Goal: Task Accomplishment & Management: Manage account settings

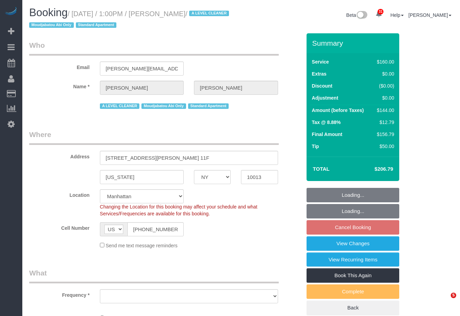
select select "NY"
select select "object:831"
select select "string:stripe-pm_1JYag04VGloSiKo7UDbI4bLh"
select select "spot5"
select select "number:89"
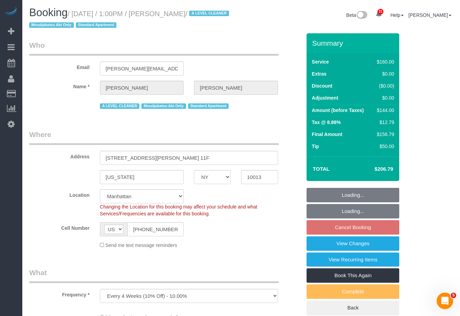
select select "number:90"
select select "number:15"
select select "number:6"
select select "NY"
select select "number:89"
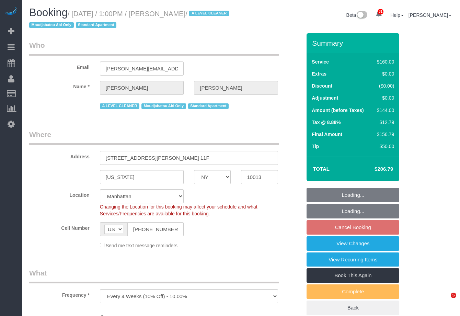
select select "number:90"
select select "number:15"
select select "number:6"
select select "string:stripe-pm_1JYag04VGloSiKo7UDbI4bLh"
select select "spot5"
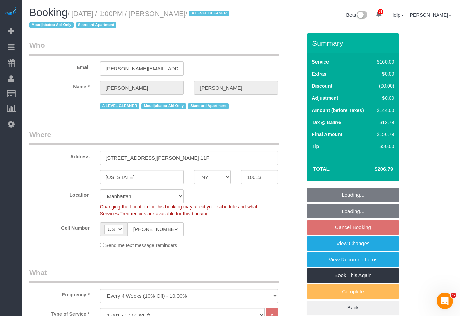
select select "object:1442"
select select "NY"
select select "spot5"
select select "number:89"
select select "number:90"
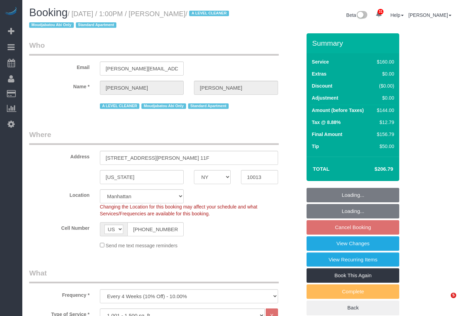
select select "number:15"
select select "number:6"
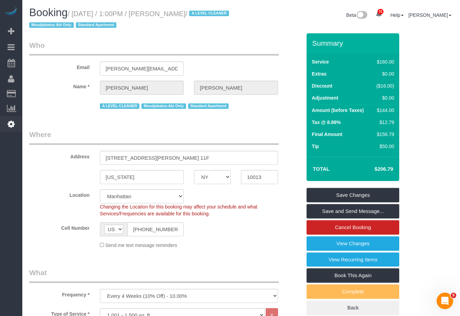
click at [9, 131] on link "Settings" at bounding box center [11, 124] width 22 height 16
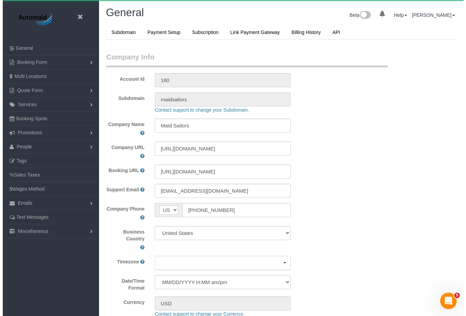
scroll to position [1520, 460]
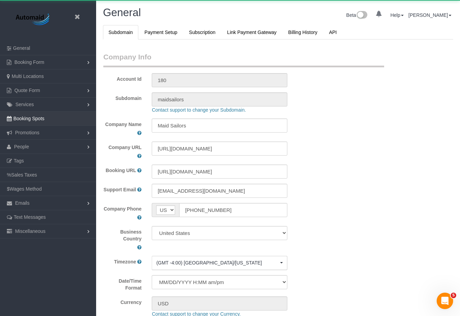
select select "425"
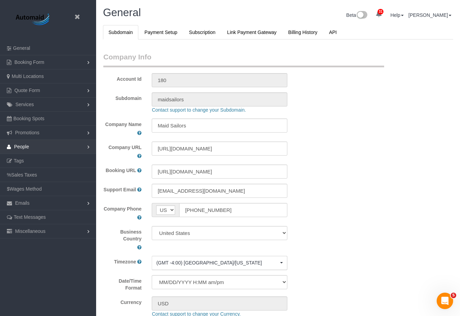
click at [46, 149] on link "People" at bounding box center [48, 147] width 96 height 14
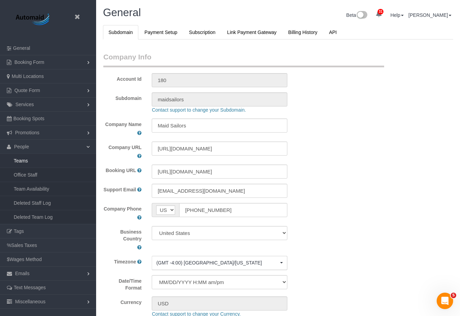
click at [25, 164] on link "Teams" at bounding box center [48, 161] width 96 height 14
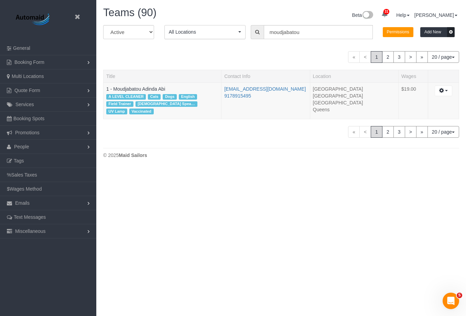
scroll to position [168, 466]
